Goal: Information Seeking & Learning: Learn about a topic

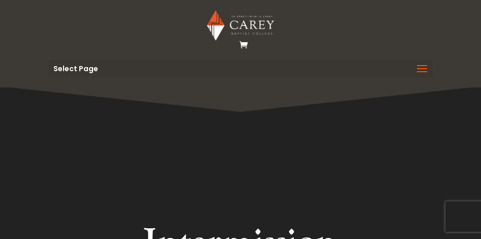
click at [258, 29] on img at bounding box center [240, 25] width 67 height 31
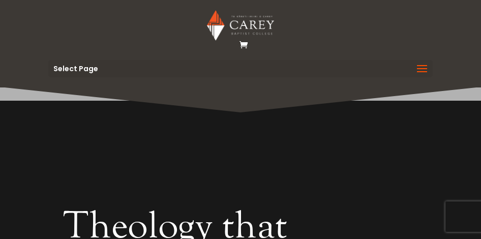
click at [419, 63] on span at bounding box center [422, 75] width 16 height 28
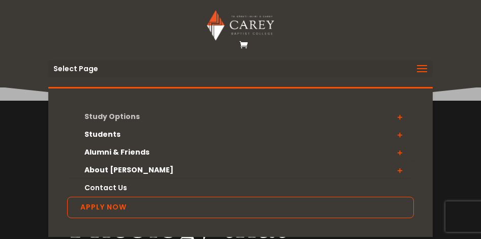
click at [144, 111] on link "Study Options" at bounding box center [240, 117] width 346 height 18
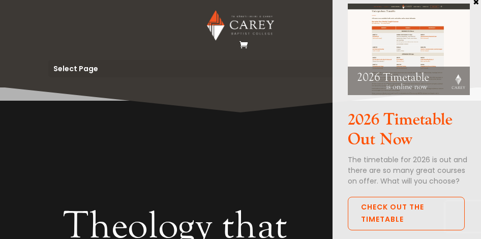
click at [250, 79] on header "Study Options Certificate in [DEMOGRAPHIC_DATA] Leadership (Micro-credential) I…" at bounding box center [240, 43] width 481 height 87
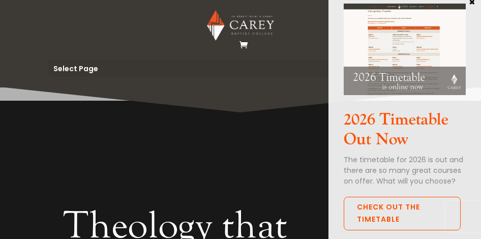
click at [473, 2] on button "×" at bounding box center [472, 1] width 10 height 9
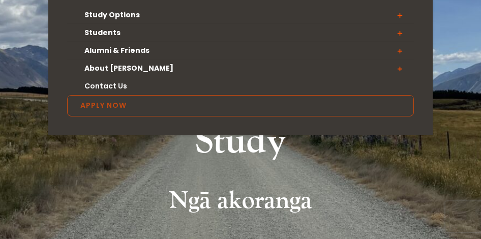
scroll to position [51, 0]
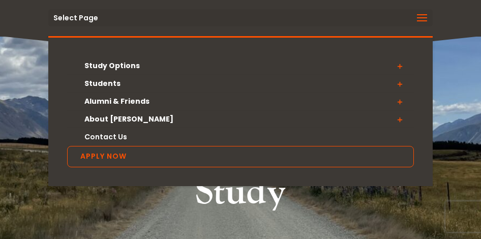
click at [401, 63] on span at bounding box center [399, 66] width 28 height 18
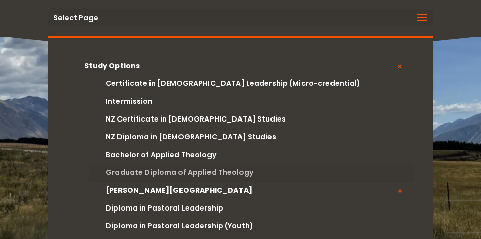
scroll to position [102, 0]
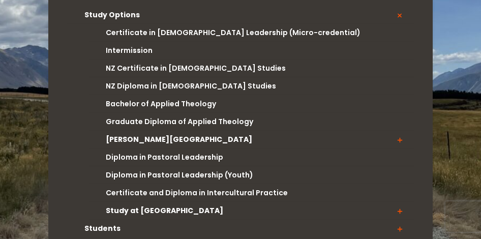
click at [397, 139] on span at bounding box center [399, 140] width 28 height 18
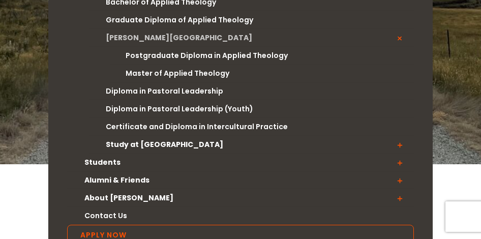
scroll to position [254, 0]
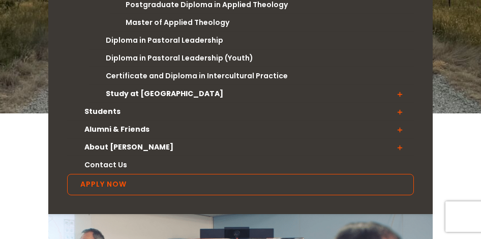
click at [400, 143] on span at bounding box center [399, 147] width 28 height 18
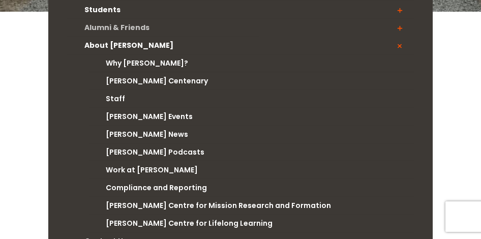
scroll to position [305, 0]
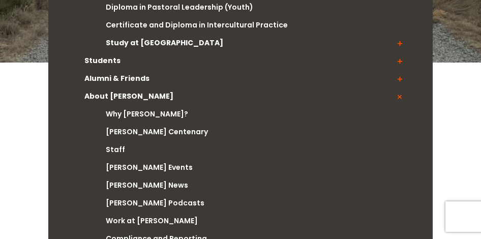
click at [401, 97] on span at bounding box center [399, 96] width 28 height 18
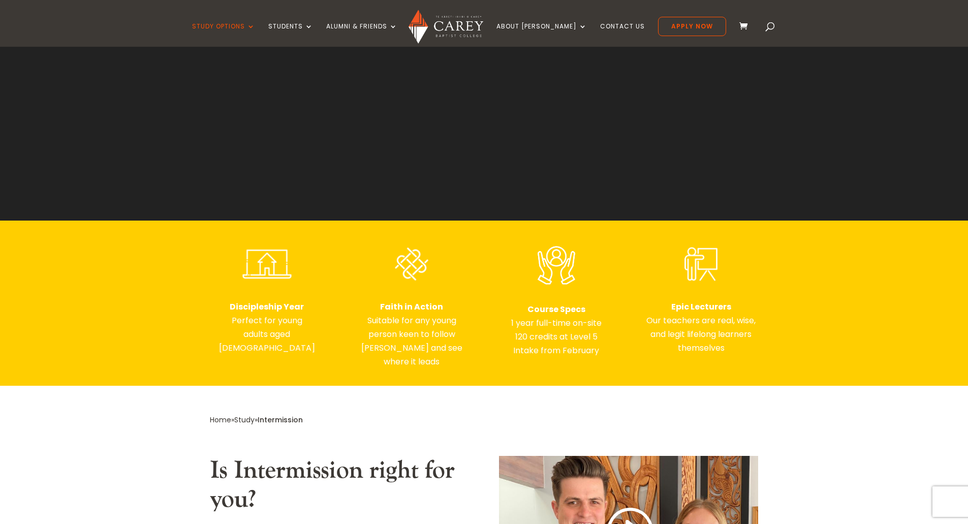
scroll to position [407, 0]
